Goal: Find specific page/section: Find specific page/section

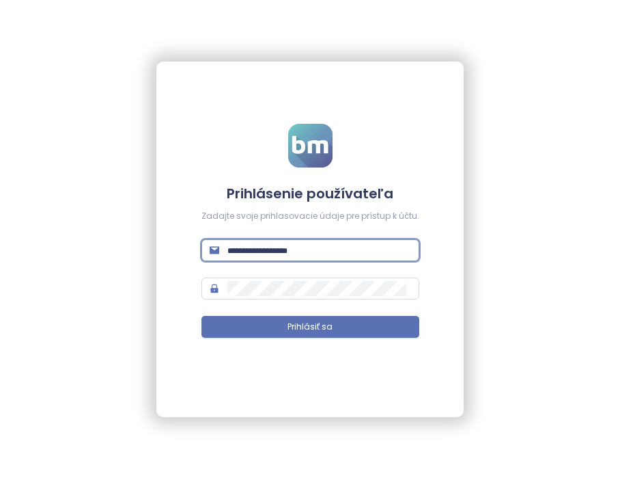
click at [312, 251] on input "text" at bounding box center [320, 250] width 184 height 15
paste input "**********"
type input "**********"
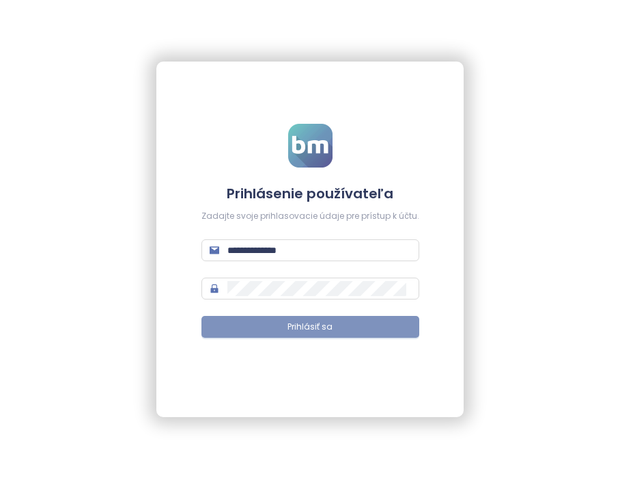
click at [303, 325] on span "Prihlásiť sa" at bounding box center [310, 326] width 45 height 13
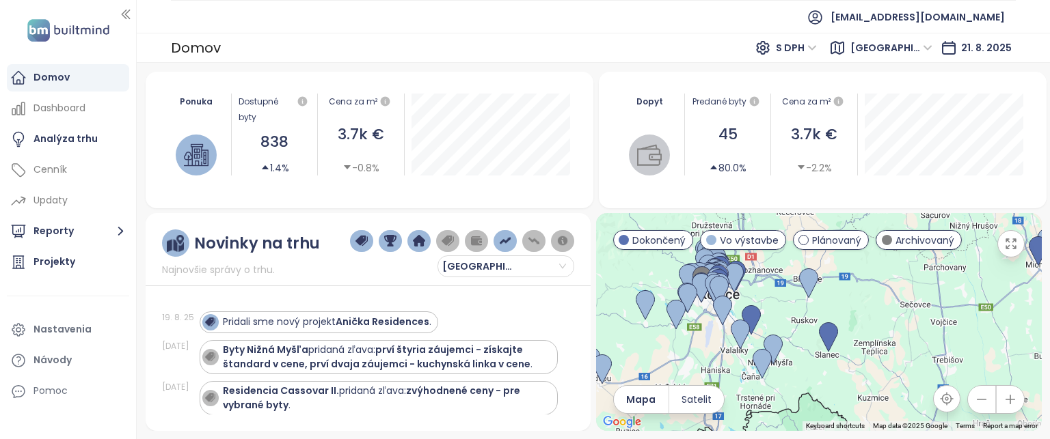
click at [620, 247] on div "Vo výstavbe" at bounding box center [743, 240] width 86 height 20
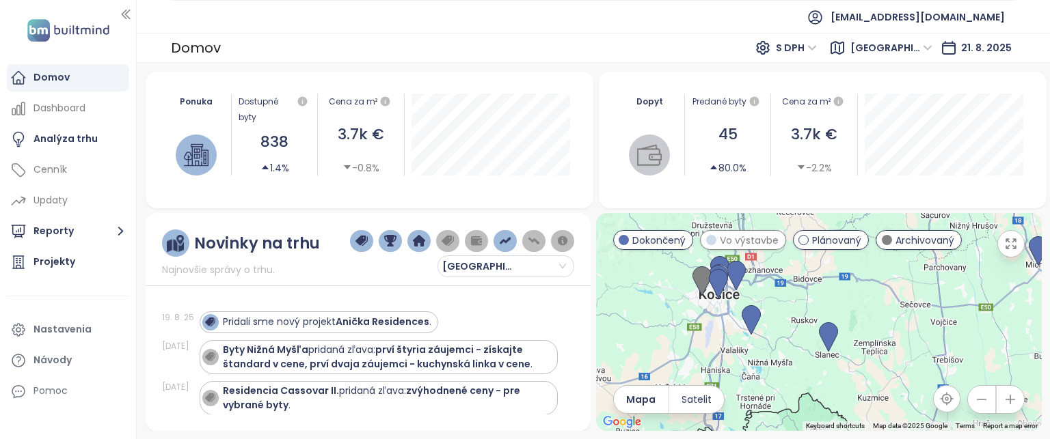
click at [620, 238] on span at bounding box center [711, 240] width 10 height 10
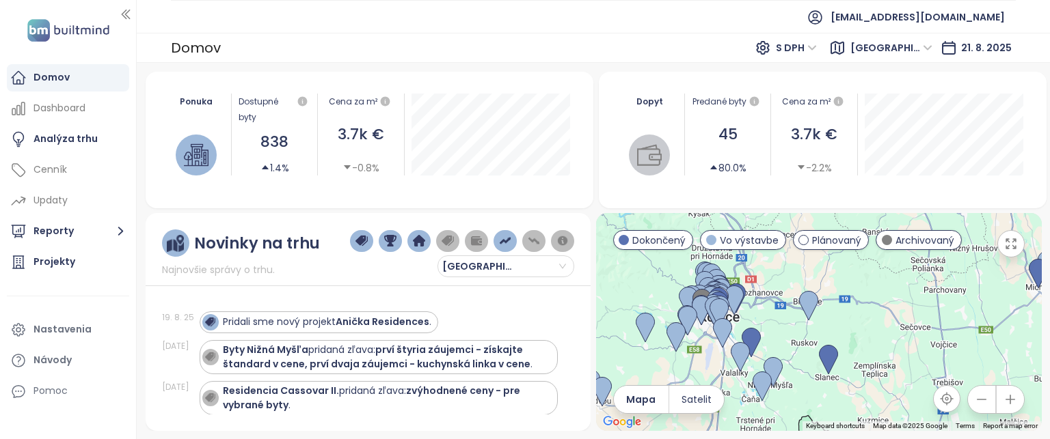
click at [620, 248] on div "Dokončený" at bounding box center [653, 240] width 81 height 20
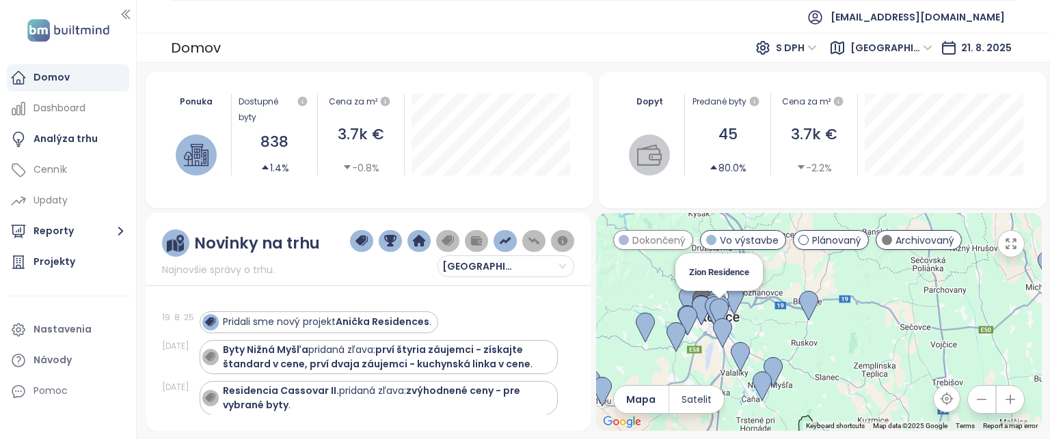
click at [620, 308] on img at bounding box center [718, 314] width 19 height 30
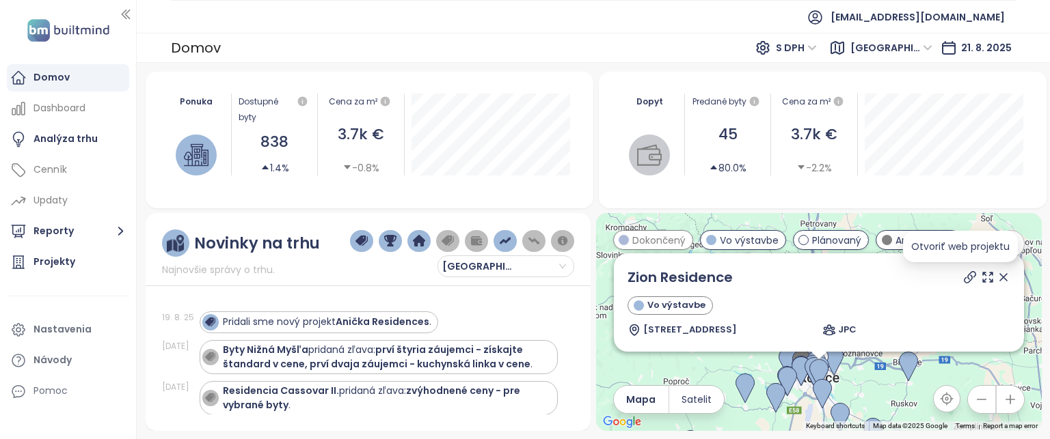
click at [620, 275] on icon at bounding box center [969, 277] width 11 height 11
click at [61, 263] on div "Projekty" at bounding box center [54, 262] width 42 height 17
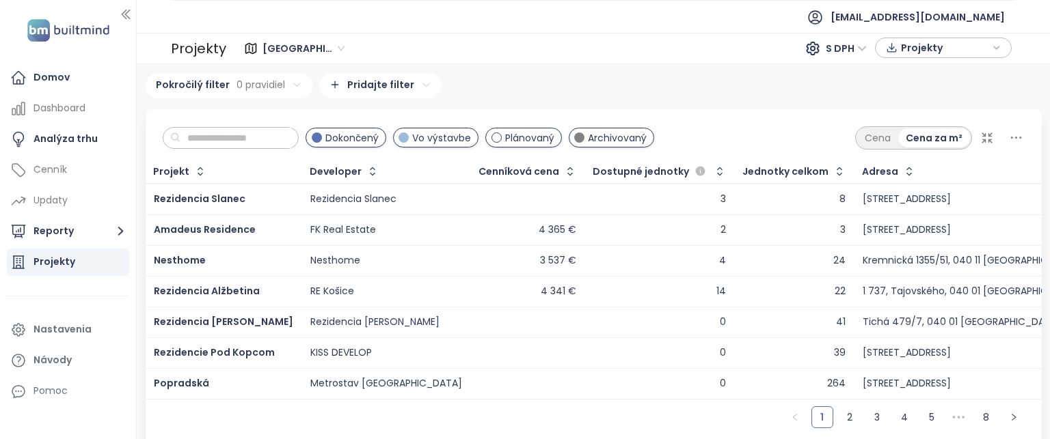
scroll to position [14, 0]
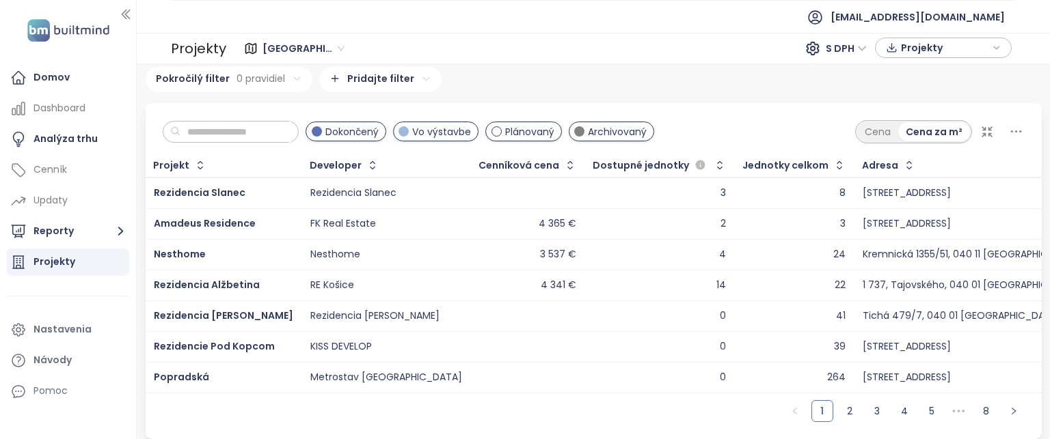
click at [322, 126] on span at bounding box center [317, 131] width 10 height 10
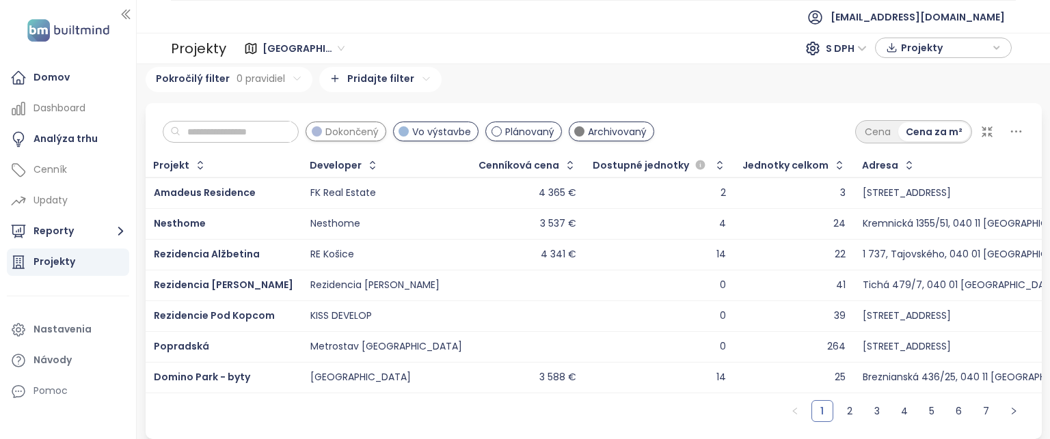
click at [409, 126] on span at bounding box center [403, 131] width 10 height 10
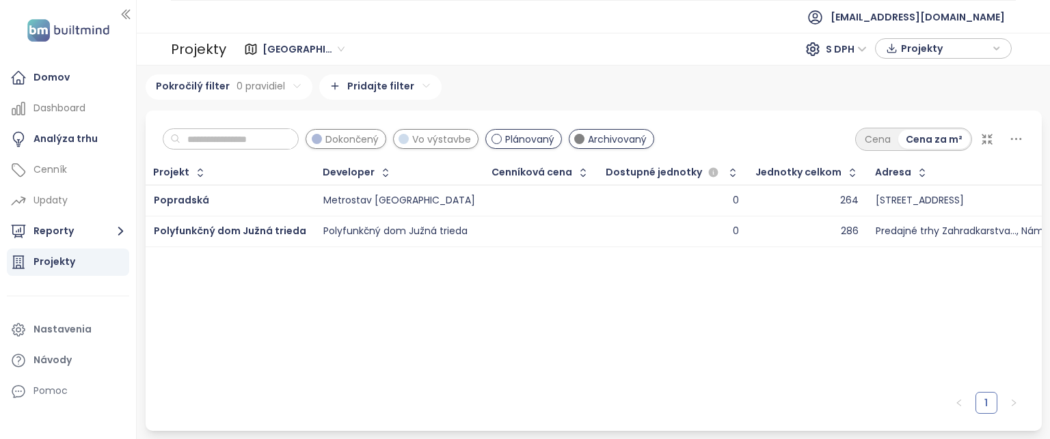
scroll to position [0, 0]
click at [205, 196] on span "Popradská" at bounding box center [181, 200] width 55 height 14
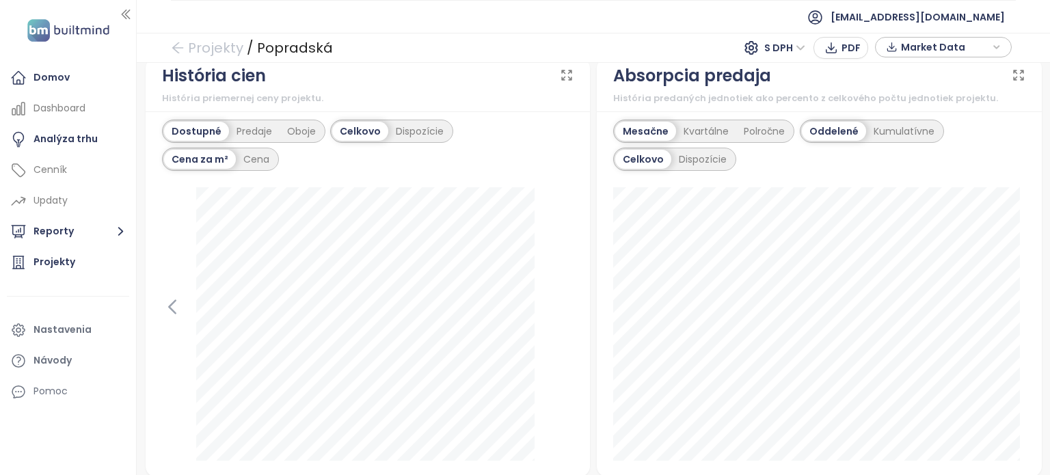
scroll to position [889, 0]
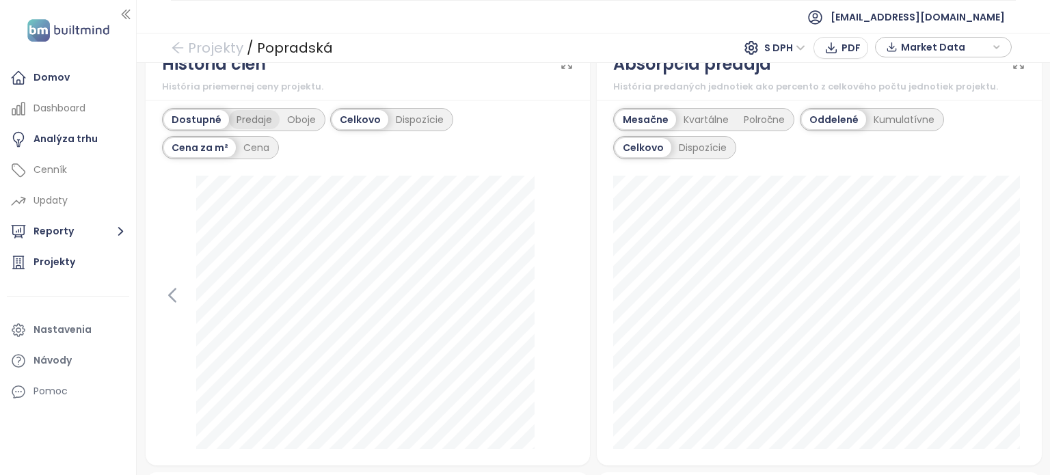
click at [242, 117] on div "Predaje" at bounding box center [254, 119] width 51 height 19
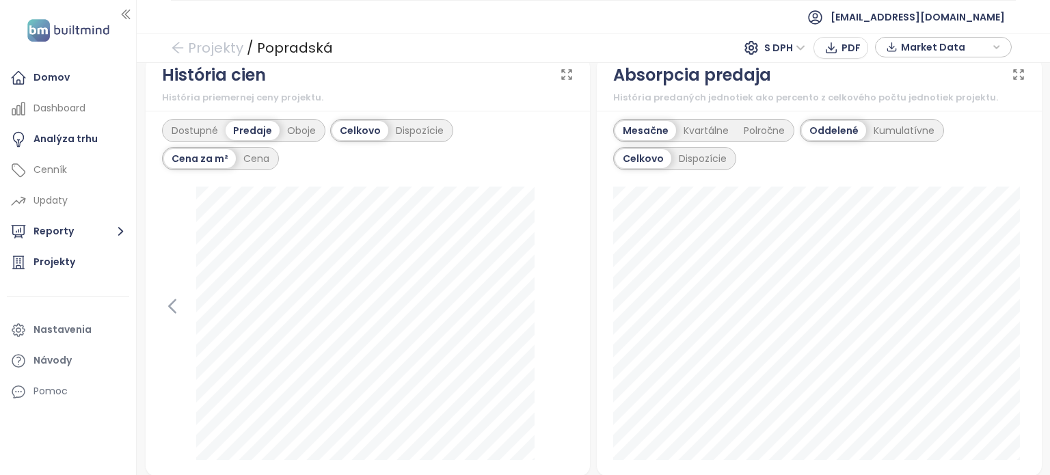
scroll to position [872, 0]
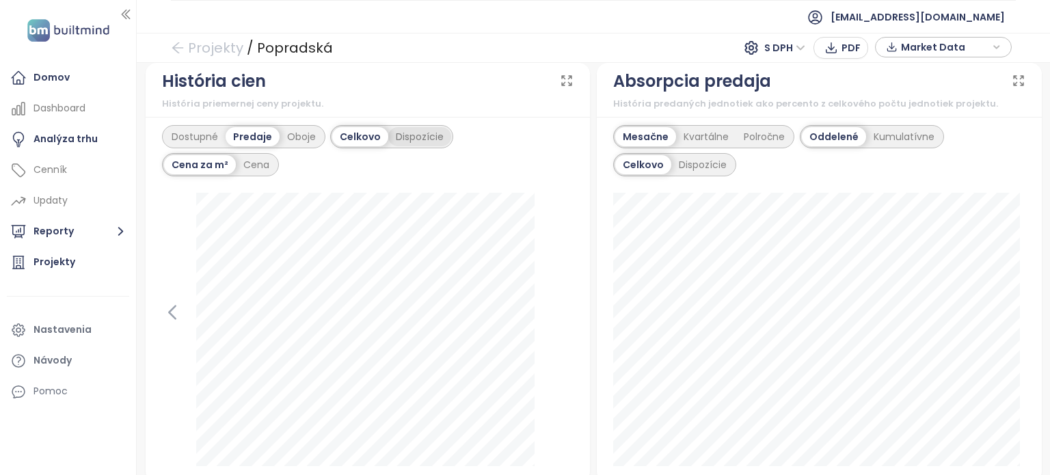
click at [407, 131] on div "Dispozície" at bounding box center [419, 136] width 63 height 19
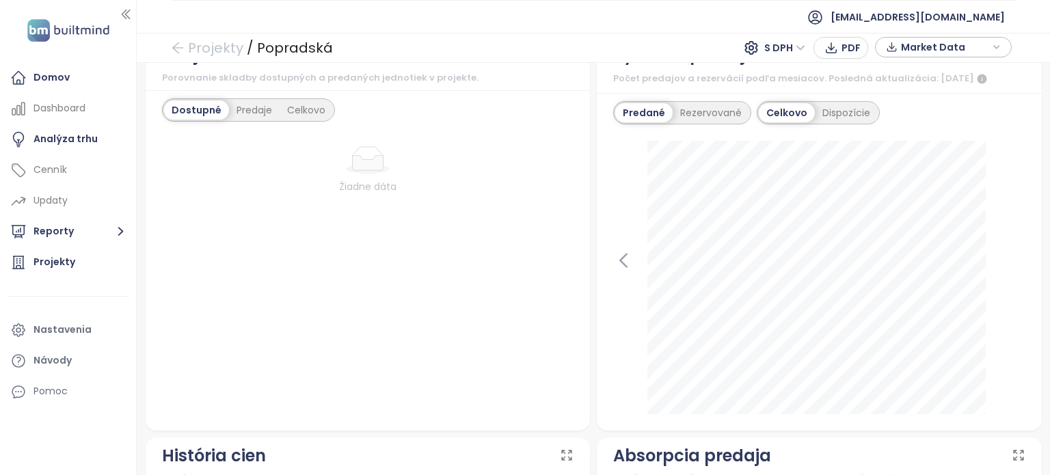
scroll to position [418, 0]
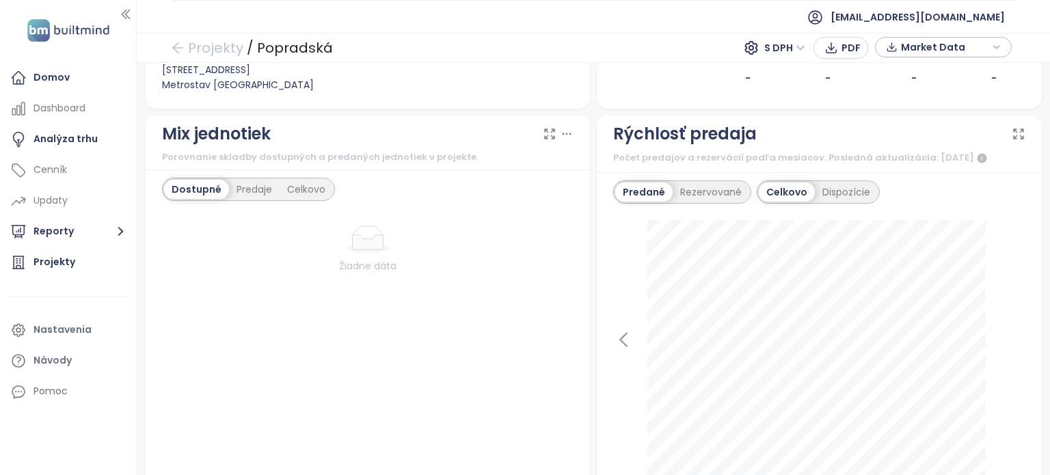
click at [1037, 182] on div "Náhľad Popradská Toryská 229/33, 040 11 [GEOGRAPHIC_DATA], [GEOGRAPHIC_DATA] Me…" at bounding box center [593, 269] width 913 height 412
drag, startPoint x: 1037, startPoint y: 182, endPoint x: 1038, endPoint y: 213, distance: 30.1
click at [1038, 213] on div "Náhľad Popradská Toryská 229/33, 040 11 [GEOGRAPHIC_DATA], [GEOGRAPHIC_DATA] Me…" at bounding box center [593, 269] width 913 height 412
click at [840, 193] on div "Dispozície" at bounding box center [846, 191] width 63 height 19
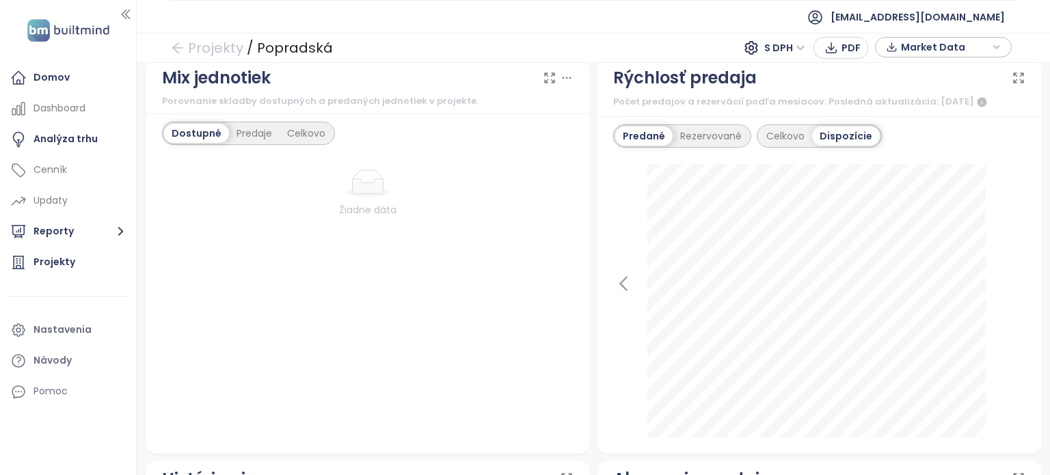
scroll to position [484, 0]
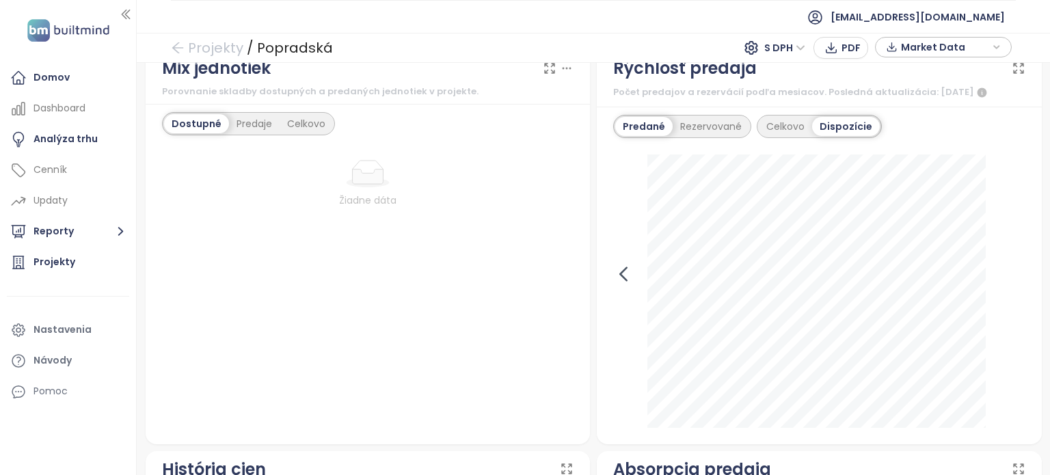
click at [620, 275] on icon at bounding box center [623, 273] width 6 height 13
click at [1009, 272] on icon at bounding box center [1015, 274] width 21 height 21
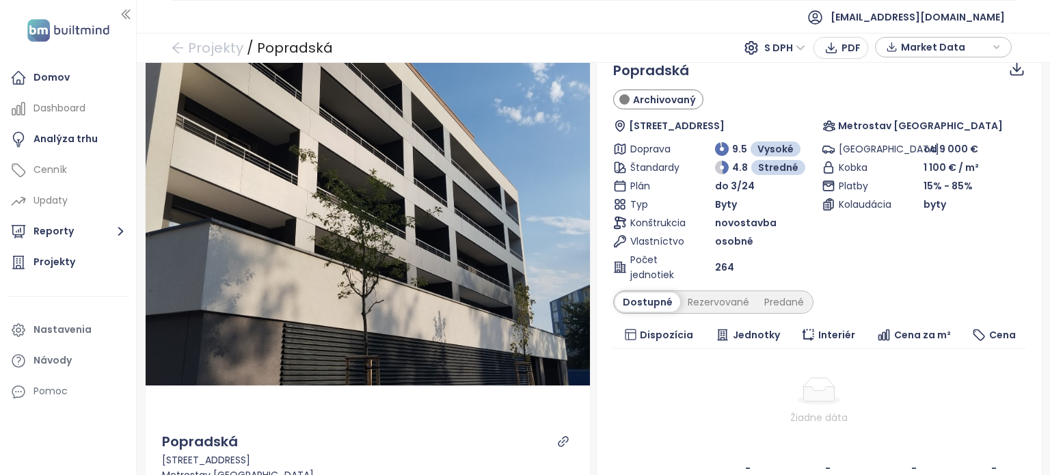
scroll to position [0, 0]
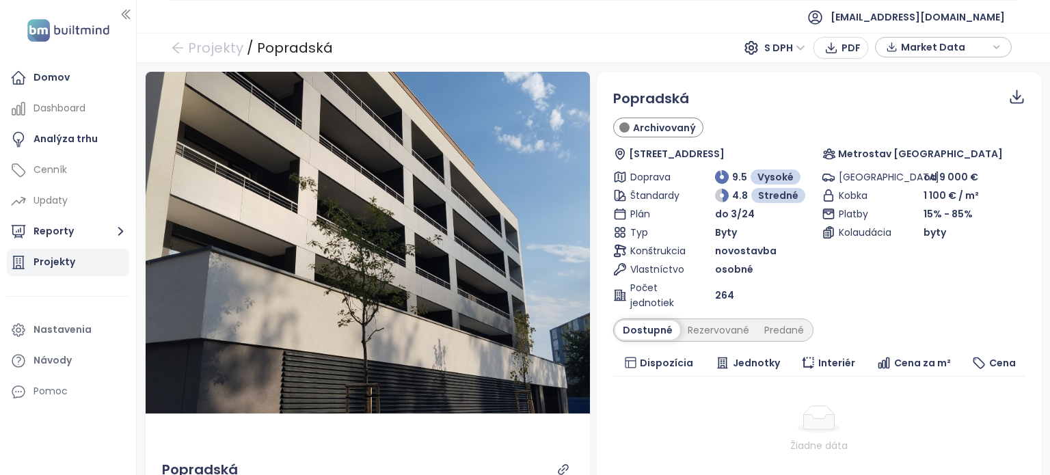
click at [62, 264] on div "Projekty" at bounding box center [54, 262] width 42 height 17
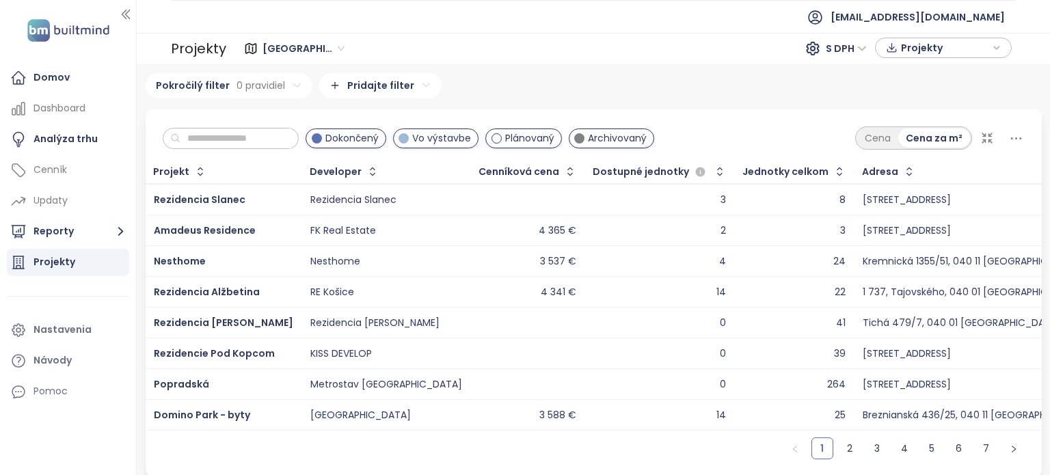
click at [409, 139] on span at bounding box center [403, 138] width 10 height 10
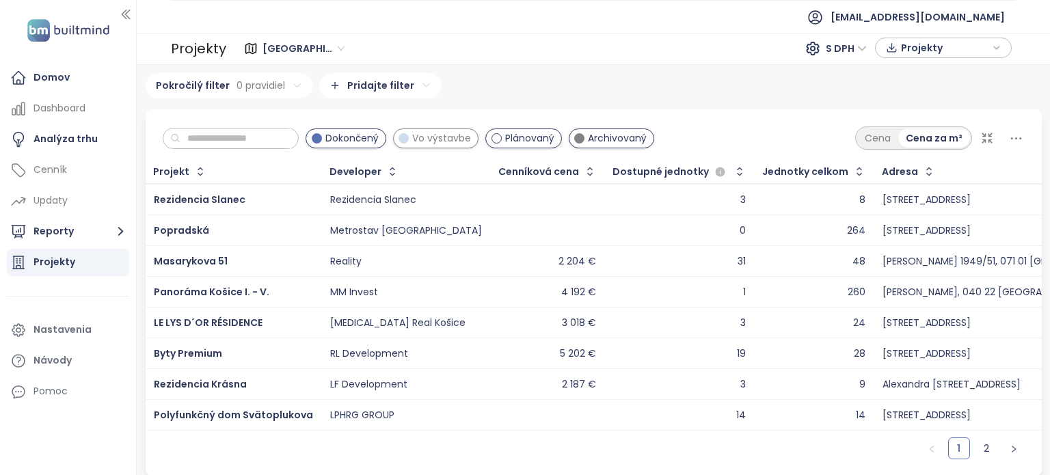
click at [409, 139] on span at bounding box center [403, 138] width 10 height 10
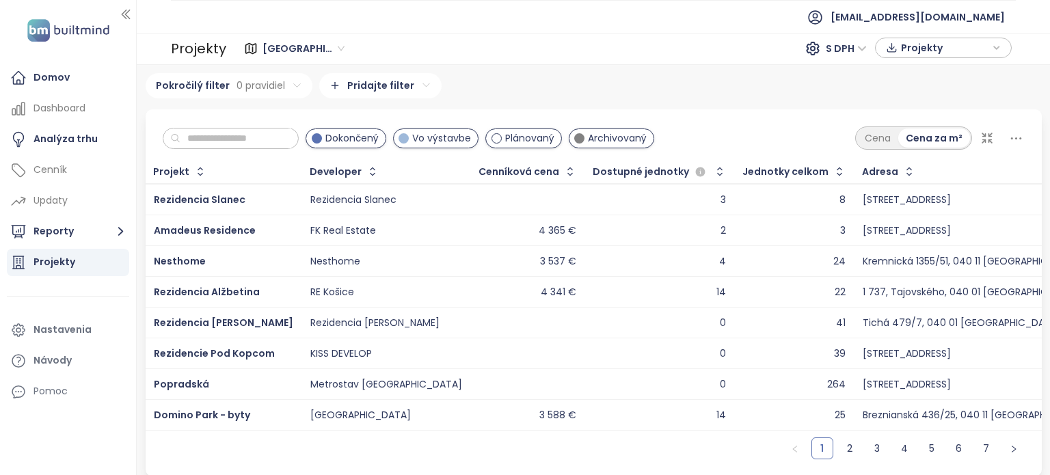
click at [322, 139] on span at bounding box center [317, 138] width 10 height 10
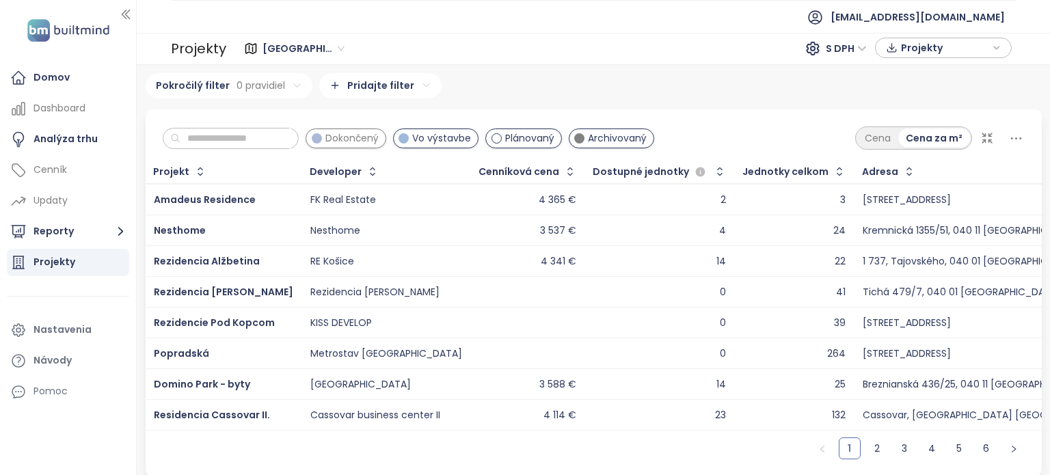
click at [584, 139] on span at bounding box center [579, 138] width 10 height 10
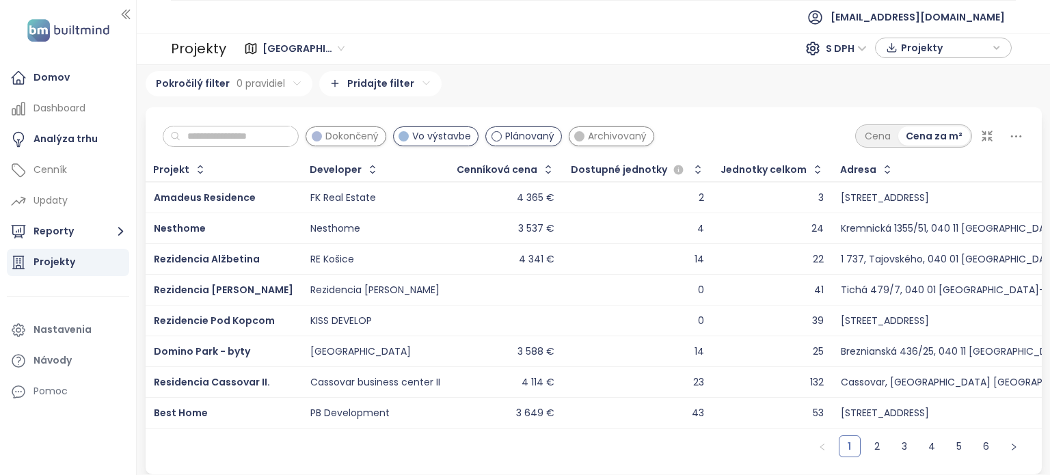
scroll to position [10, 0]
click at [213, 375] on span "Residencia Cassovar II." at bounding box center [212, 382] width 116 height 14
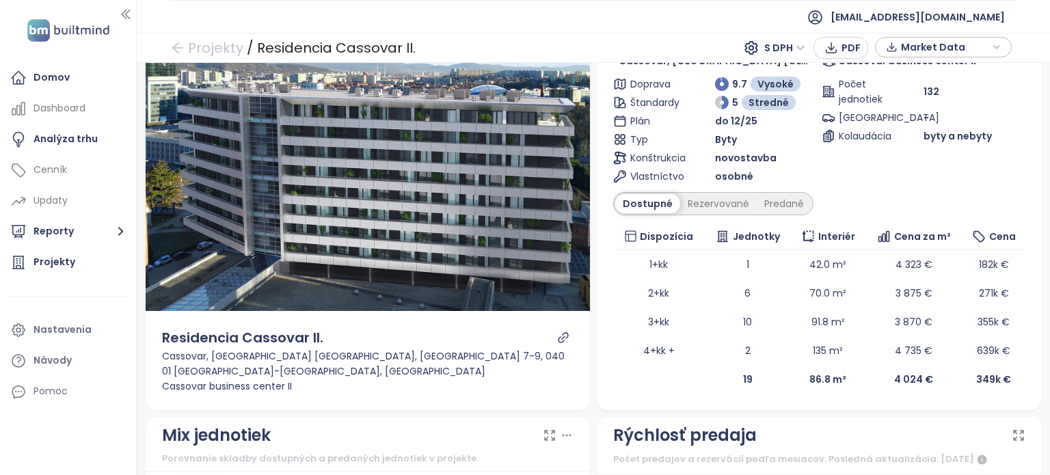
scroll to position [96, 0]
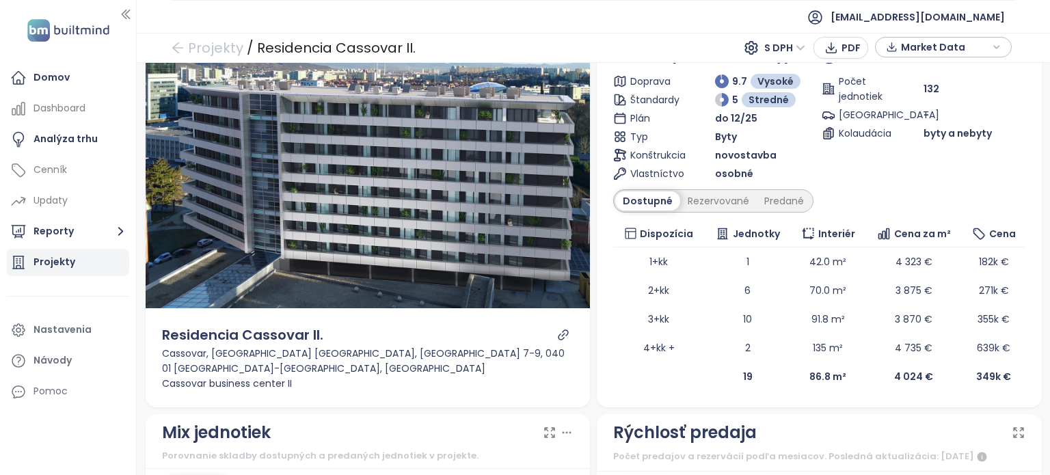
click at [65, 260] on div "Projekty" at bounding box center [54, 262] width 42 height 17
